Goal: Information Seeking & Learning: Learn about a topic

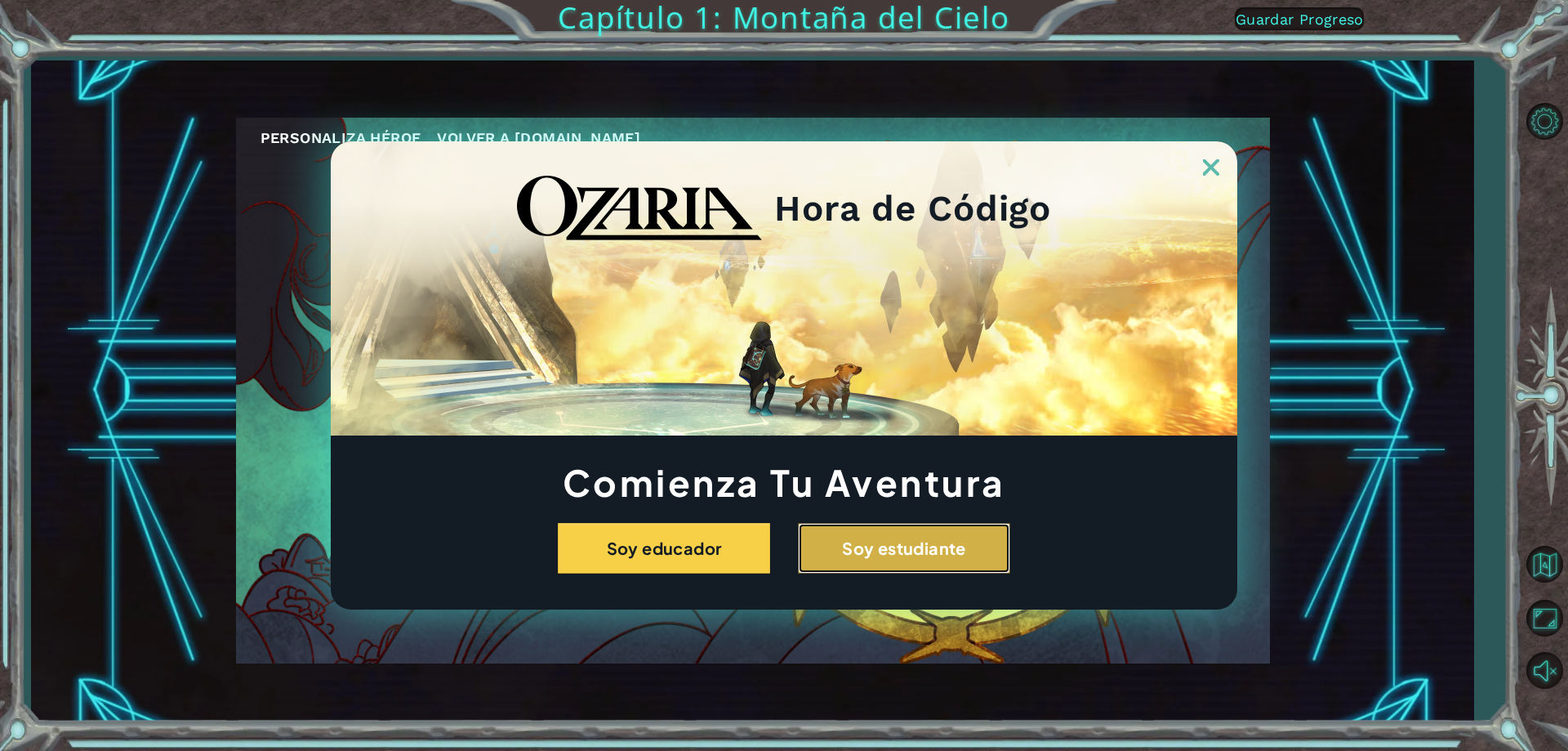
click at [874, 563] on button "Soy estudiante" at bounding box center [904, 548] width 213 height 51
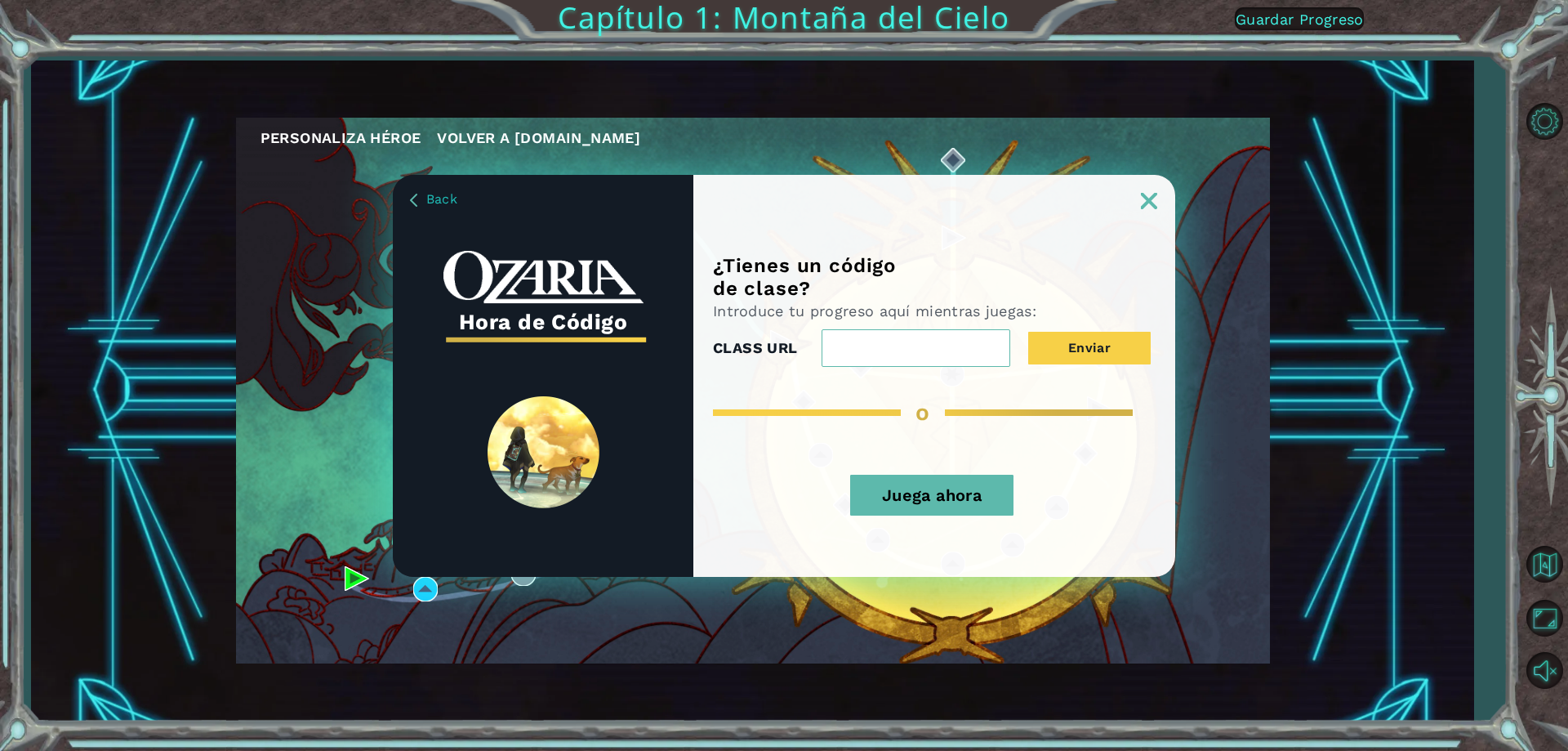
paste input "FullCityLife"
type input "FullCityLife"
click at [1148, 346] on button "Enviar" at bounding box center [1089, 348] width 122 height 33
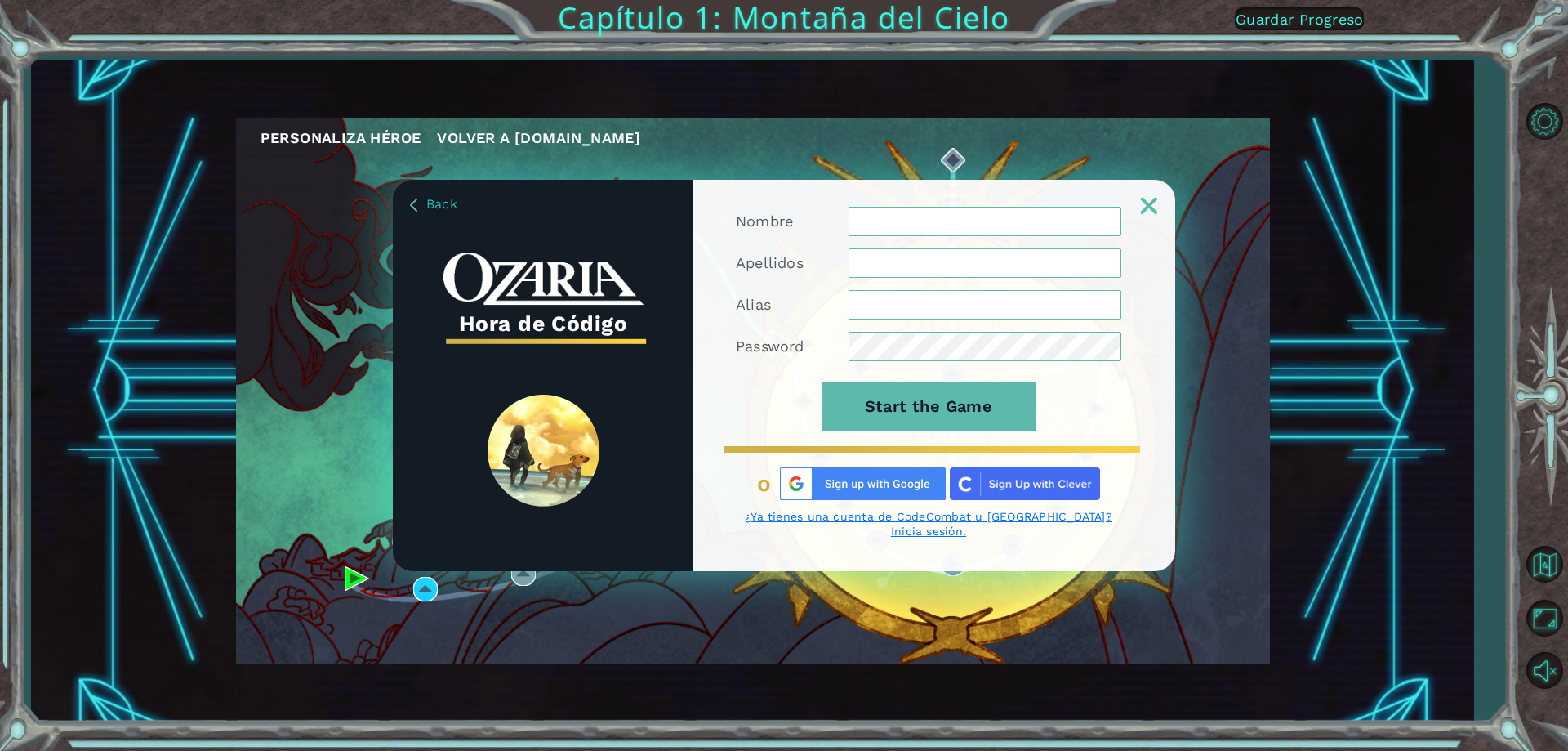
click at [915, 489] on img at bounding box center [862, 484] width 166 height 33
click at [855, 491] on img at bounding box center [862, 484] width 166 height 33
click at [873, 486] on img at bounding box center [862, 484] width 166 height 33
drag, startPoint x: 873, startPoint y: 486, endPoint x: 660, endPoint y: 492, distance: 213.1
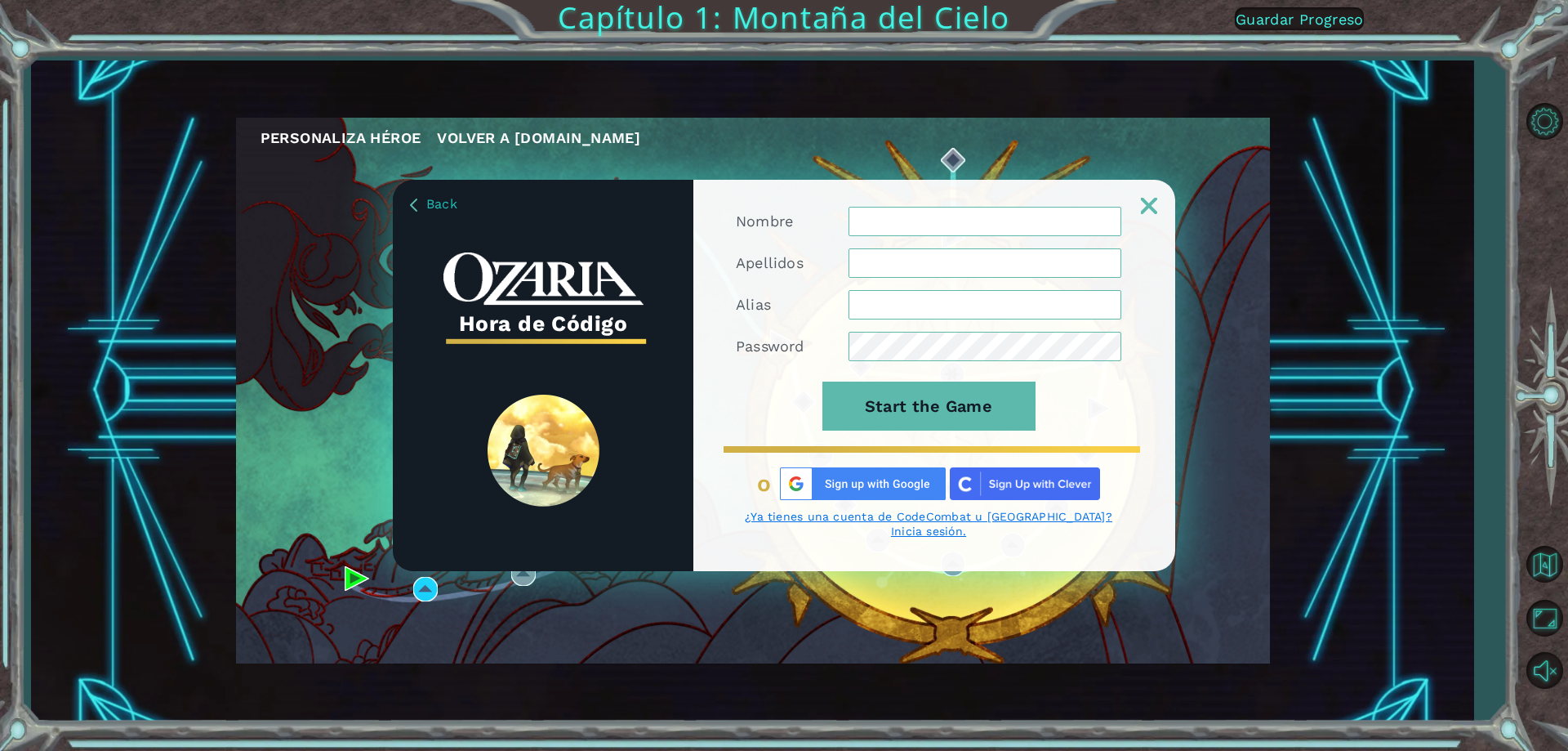
click at [869, 486] on img at bounding box center [862, 484] width 166 height 33
click at [798, 496] on img at bounding box center [862, 484] width 166 height 33
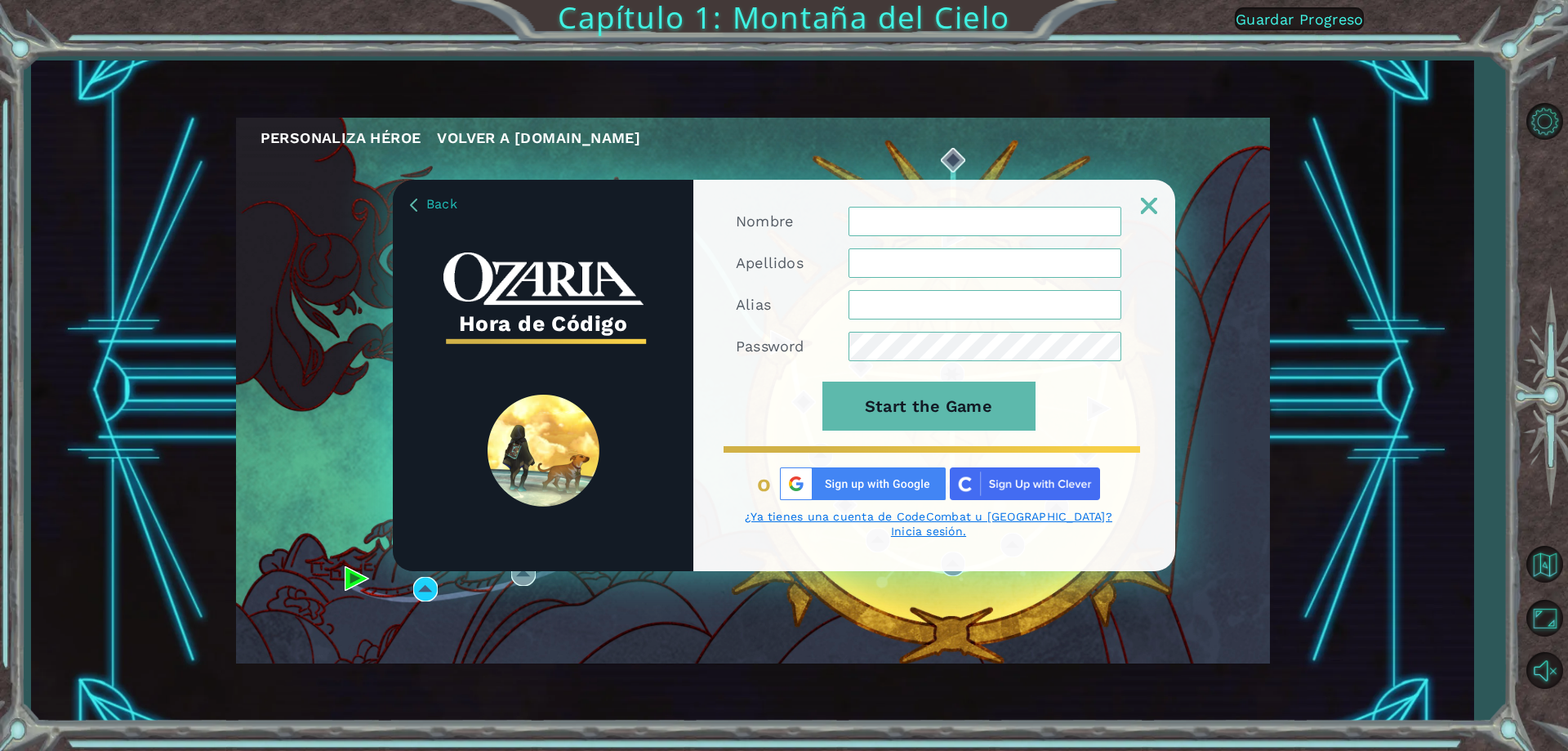
click at [798, 496] on img at bounding box center [862, 484] width 166 height 33
drag, startPoint x: 798, startPoint y: 496, endPoint x: 806, endPoint y: 491, distance: 9.4
click at [801, 496] on img at bounding box center [862, 484] width 166 height 33
drag, startPoint x: 806, startPoint y: 491, endPoint x: 819, endPoint y: 491, distance: 13.0
click at [816, 491] on img at bounding box center [862, 484] width 166 height 33
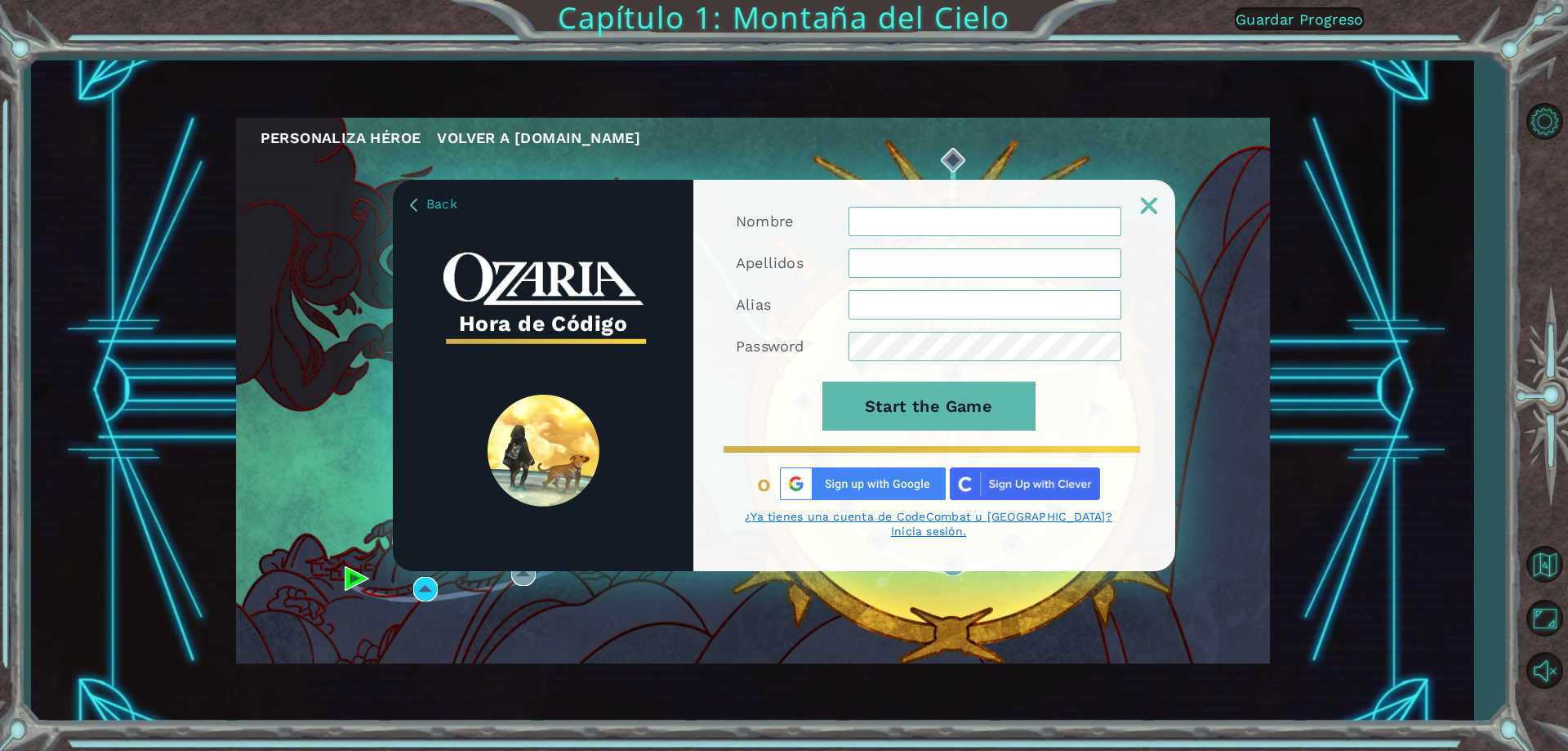
click at [820, 491] on img at bounding box center [862, 484] width 166 height 33
click at [826, 487] on img at bounding box center [862, 484] width 166 height 33
drag, startPoint x: 841, startPoint y: 478, endPoint x: 856, endPoint y: 482, distance: 15.5
click at [854, 483] on img at bounding box center [862, 484] width 166 height 33
click at [851, 483] on img at bounding box center [862, 484] width 166 height 33
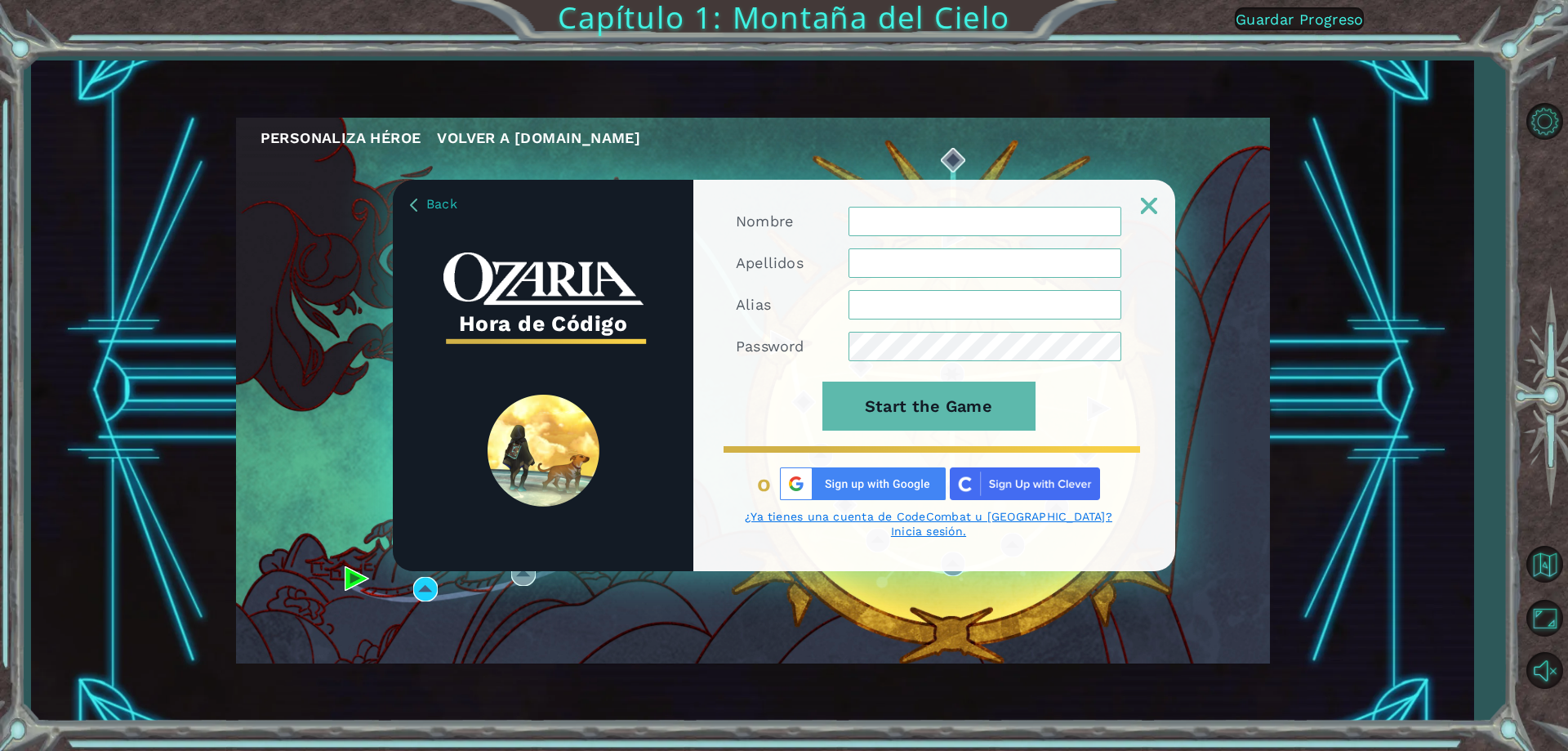
click at [850, 484] on img at bounding box center [862, 484] width 166 height 33
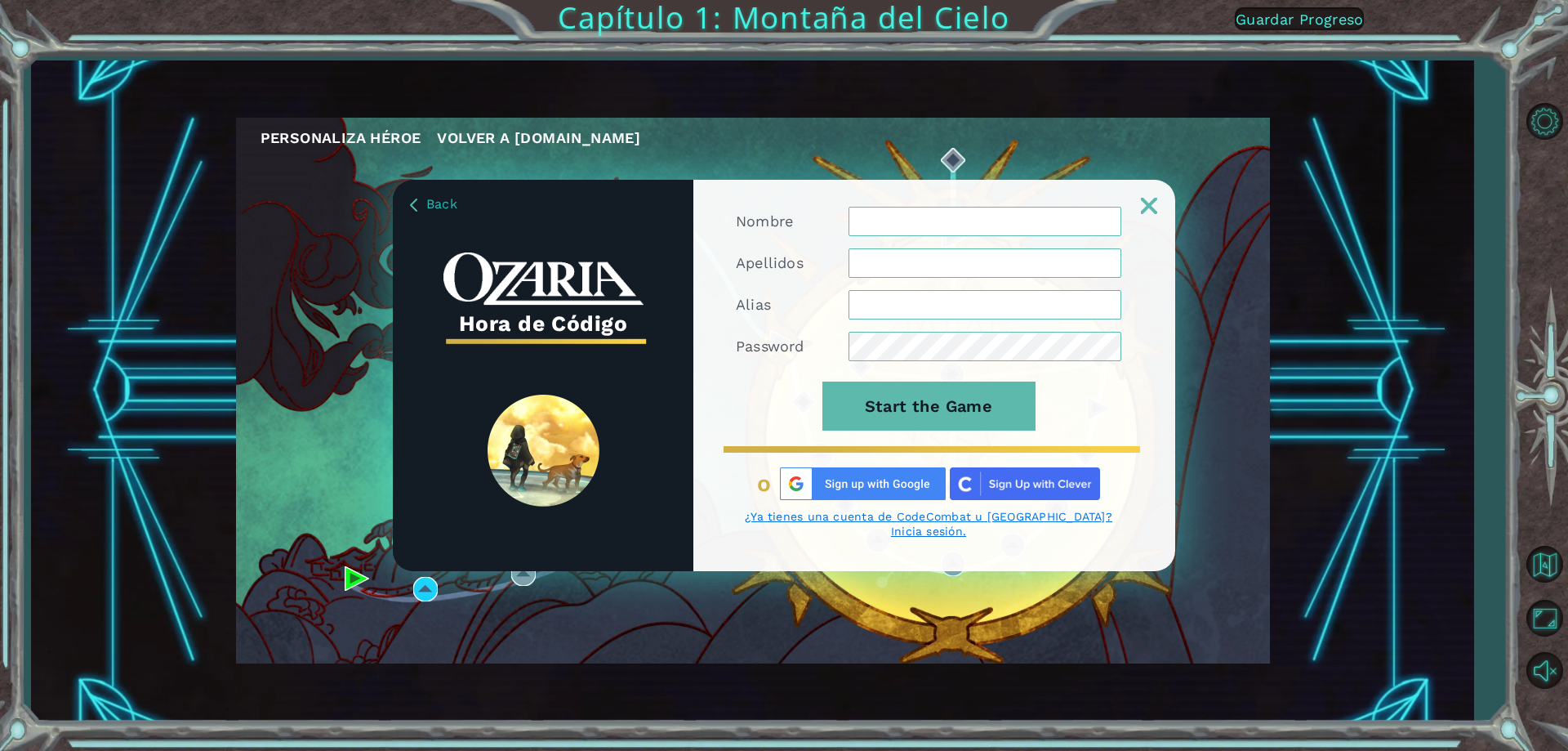
click at [850, 484] on img at bounding box center [862, 484] width 166 height 33
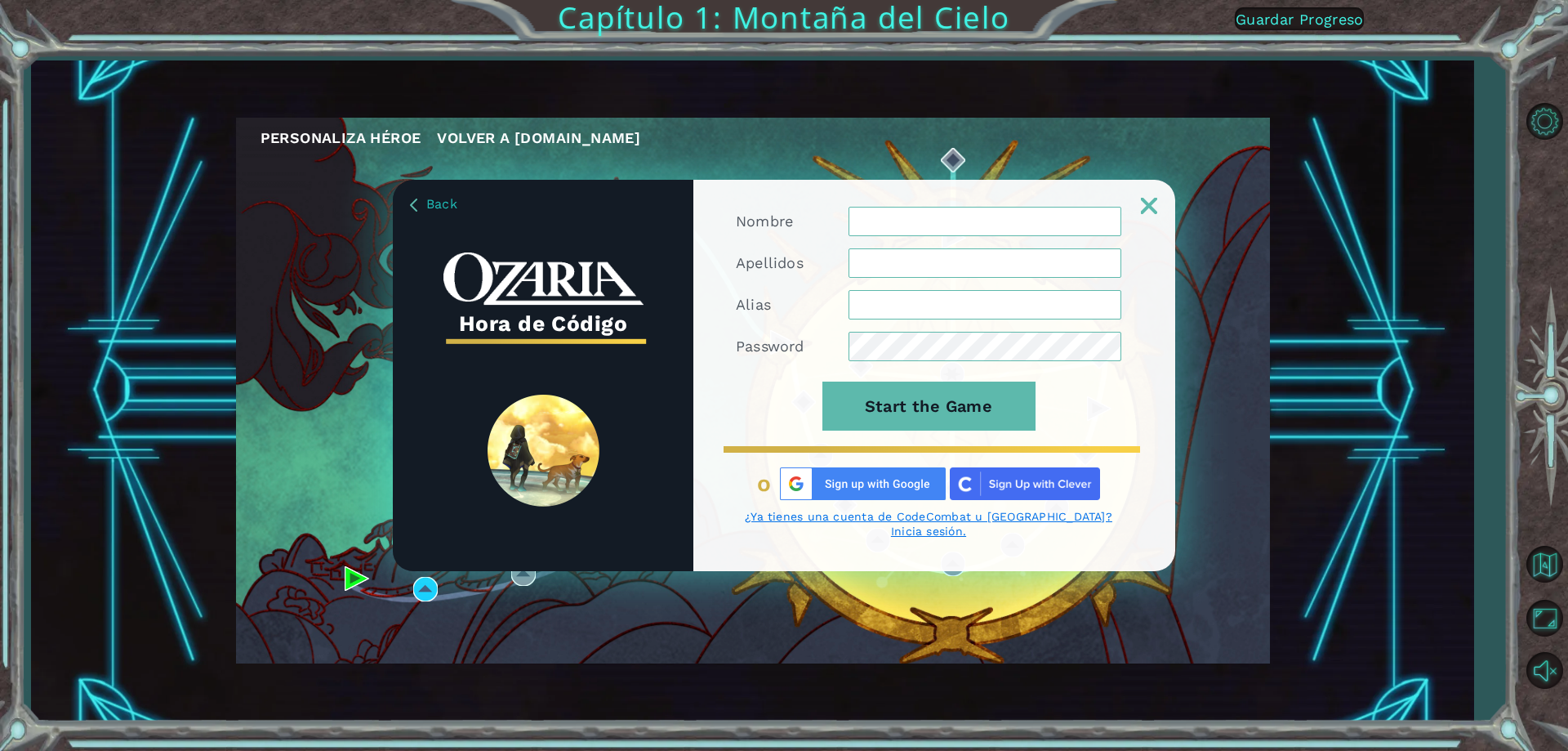
click at [850, 484] on img at bounding box center [862, 484] width 166 height 33
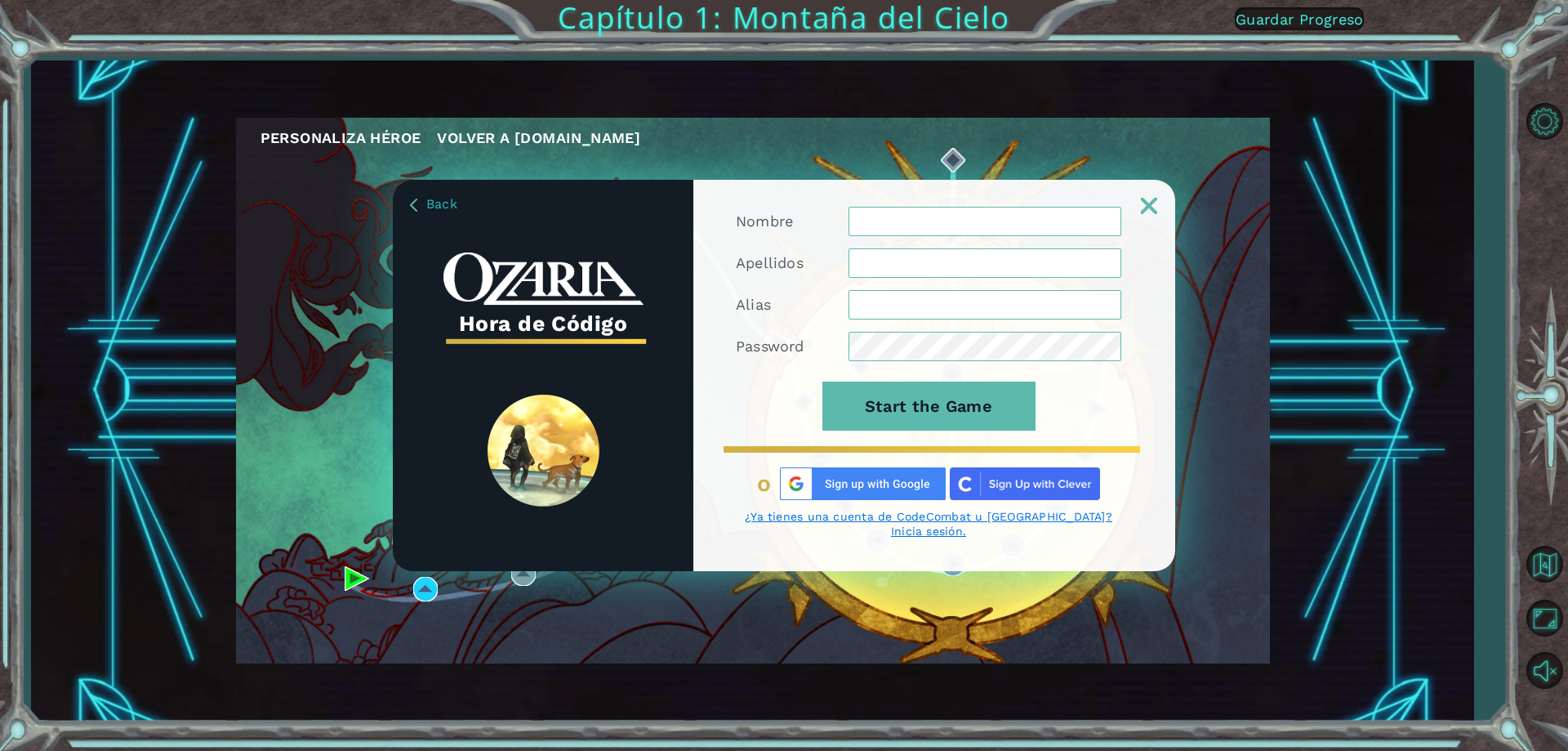
click at [850, 484] on img at bounding box center [862, 484] width 166 height 33
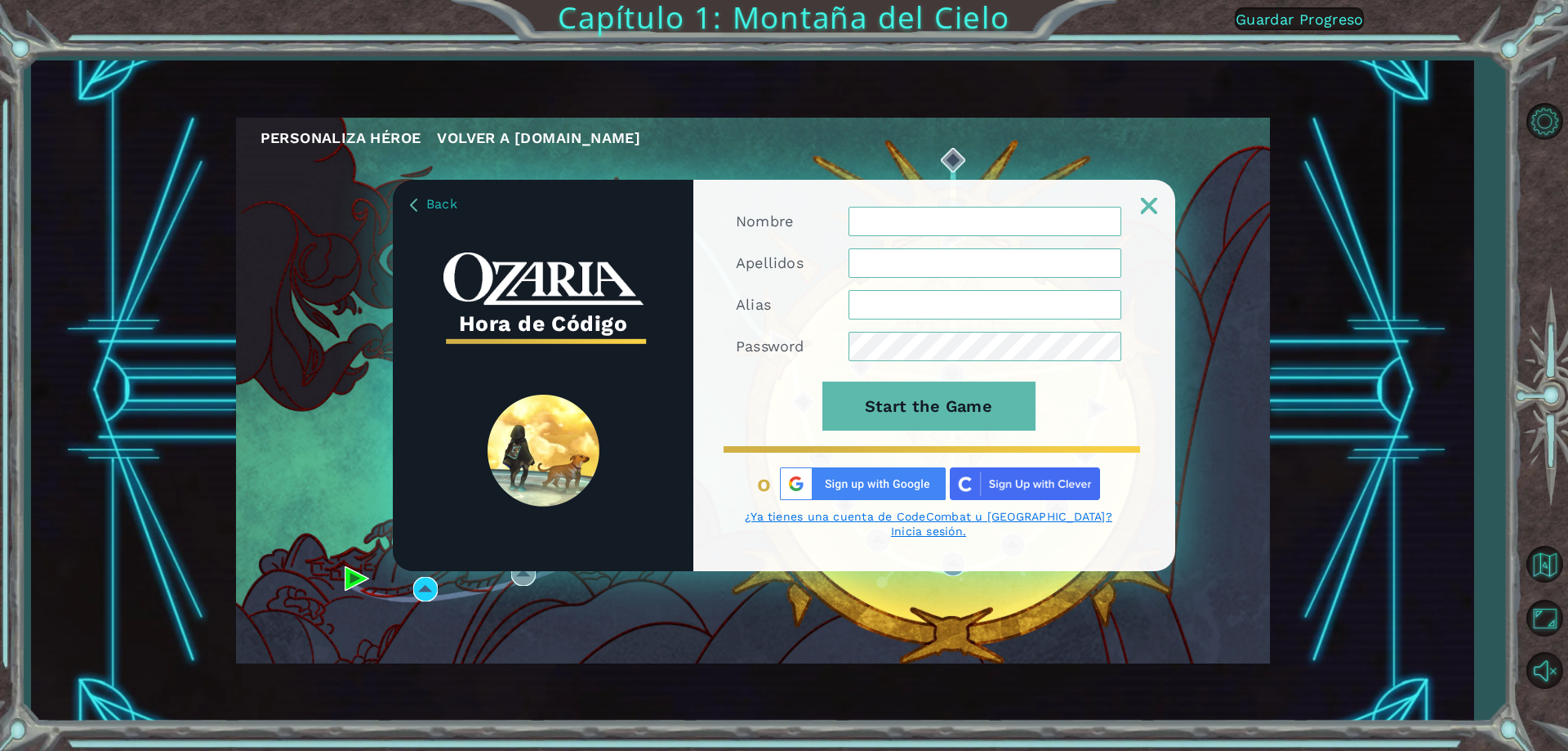
click at [850, 484] on img at bounding box center [862, 484] width 166 height 33
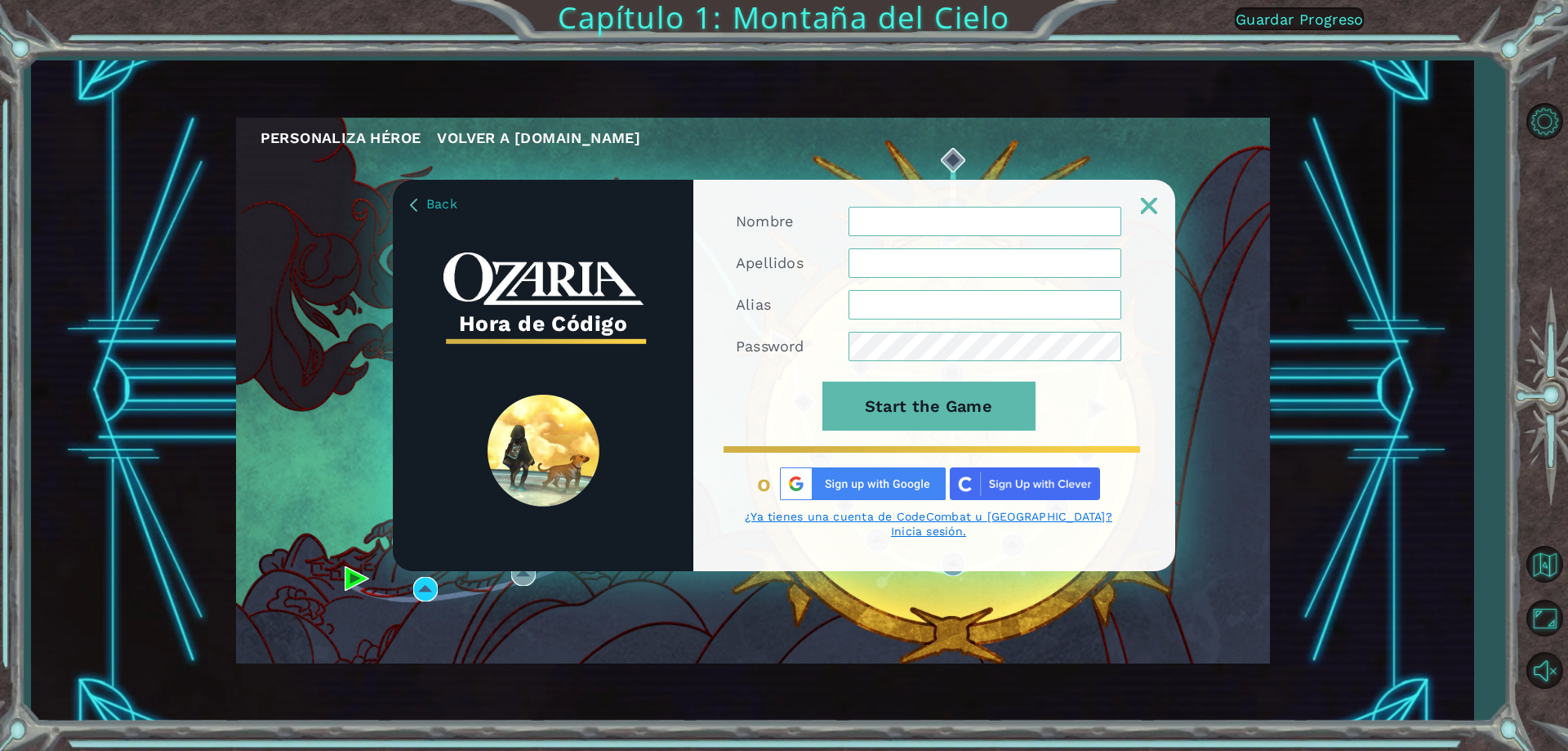
click at [850, 484] on img at bounding box center [862, 484] width 166 height 33
click at [808, 497] on img at bounding box center [862, 484] width 166 height 33
click at [808, 496] on img at bounding box center [862, 484] width 166 height 33
click at [805, 496] on img at bounding box center [862, 484] width 166 height 33
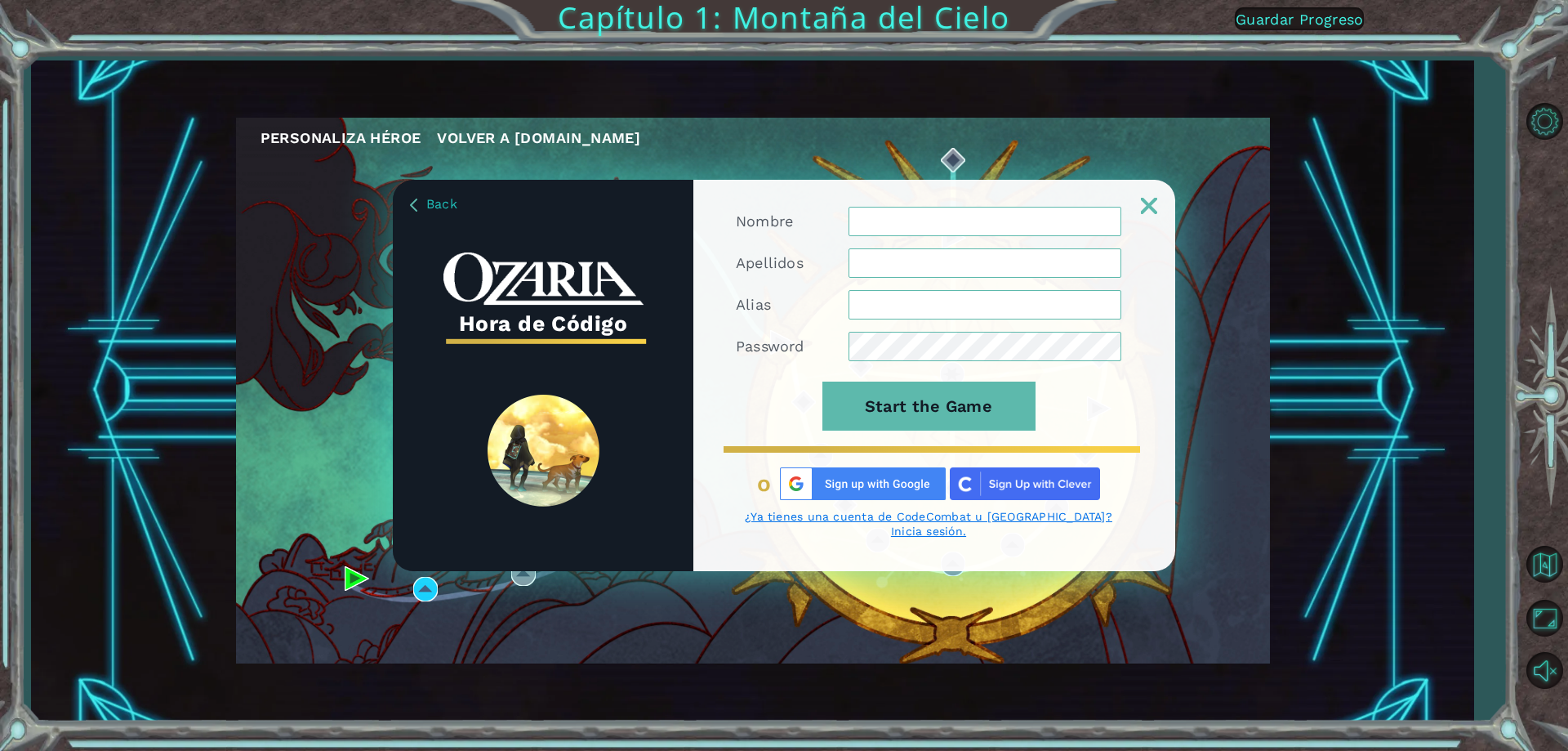
click at [805, 496] on img at bounding box center [862, 484] width 166 height 33
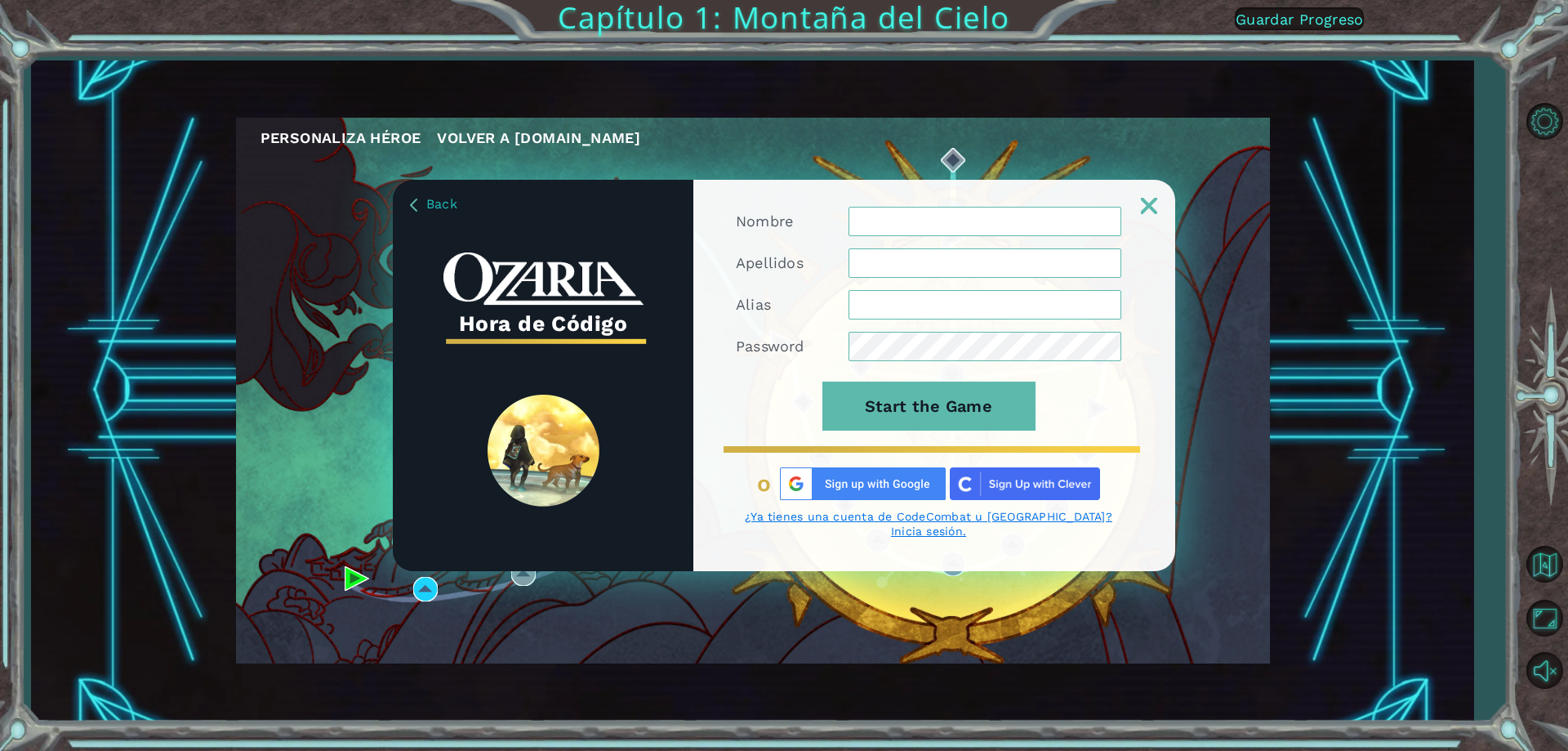
drag, startPoint x: 433, startPoint y: 213, endPoint x: 425, endPoint y: 232, distance: 20.6
click at [429, 226] on div "Back Hora de Código" at bounding box center [543, 375] width 301 height 391
click at [421, 212] on link "Back" at bounding box center [434, 204] width 47 height 16
click at [1145, 213] on img at bounding box center [1149, 206] width 16 height 16
